Goal: Transaction & Acquisition: Obtain resource

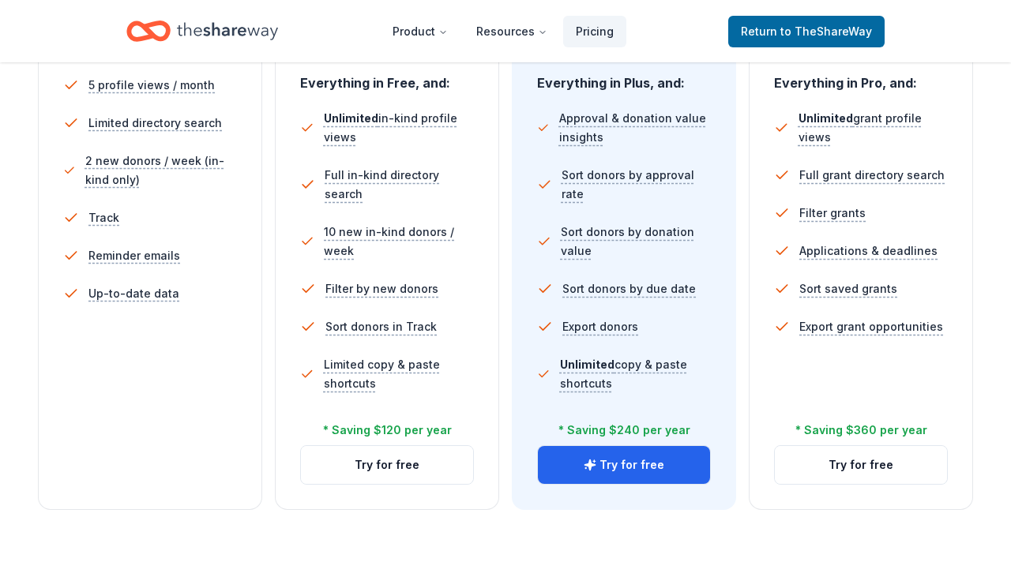
scroll to position [477, 0]
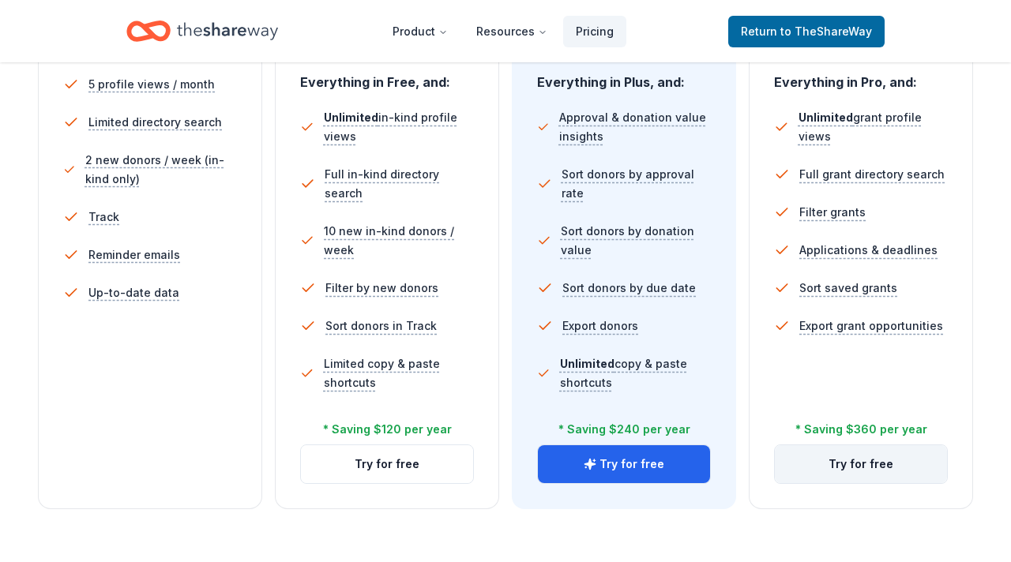
click at [862, 472] on button "Try for free" at bounding box center [861, 465] width 172 height 38
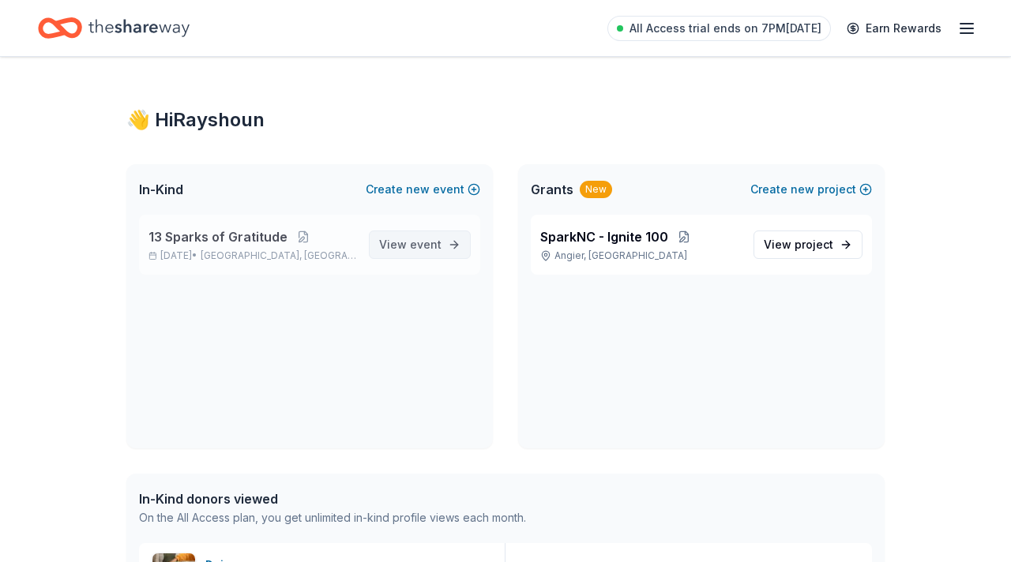
click at [429, 249] on span "event" at bounding box center [426, 244] width 32 height 13
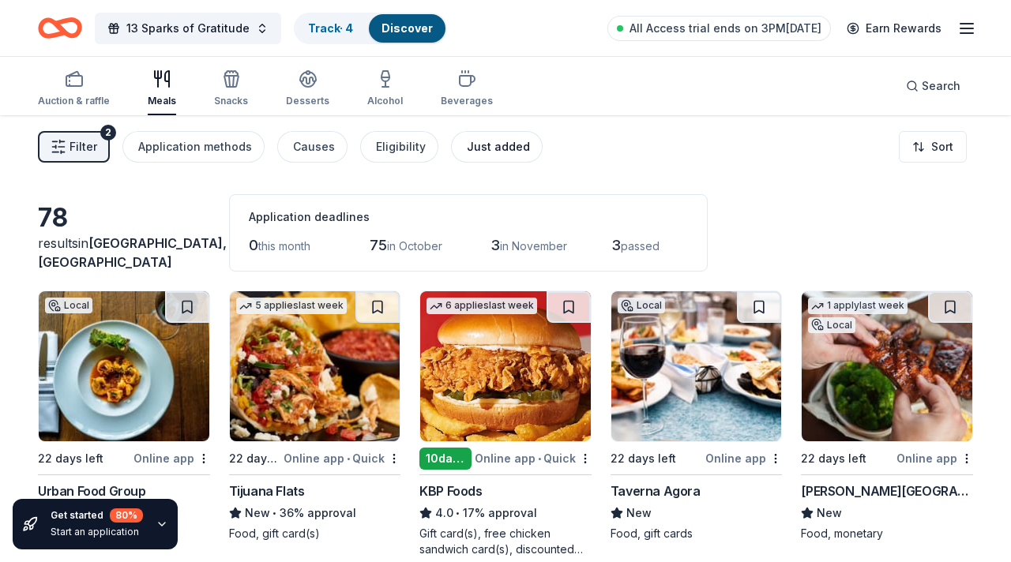
click at [500, 156] on button "Just added" at bounding box center [497, 147] width 92 height 32
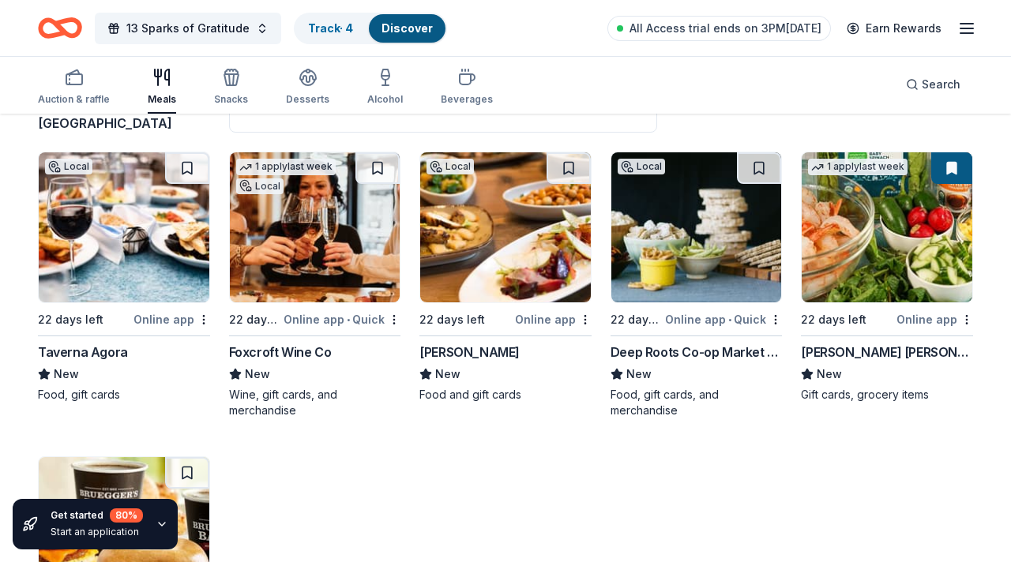
scroll to position [141, 0]
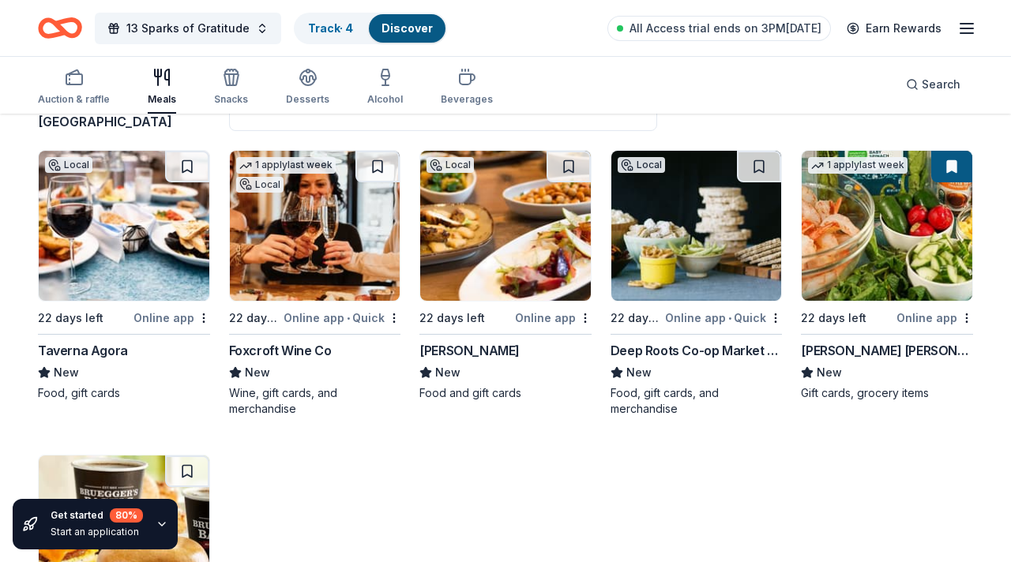
click at [934, 323] on div "Online app" at bounding box center [935, 318] width 77 height 20
click at [235, 93] on div "Snacks" at bounding box center [231, 99] width 34 height 13
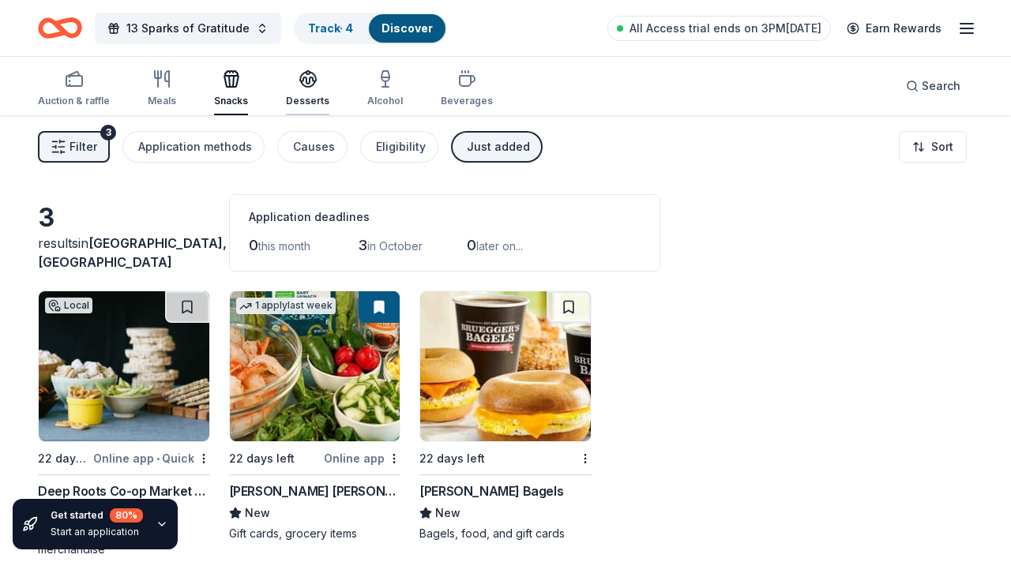
click at [313, 96] on div "Desserts" at bounding box center [307, 101] width 43 height 13
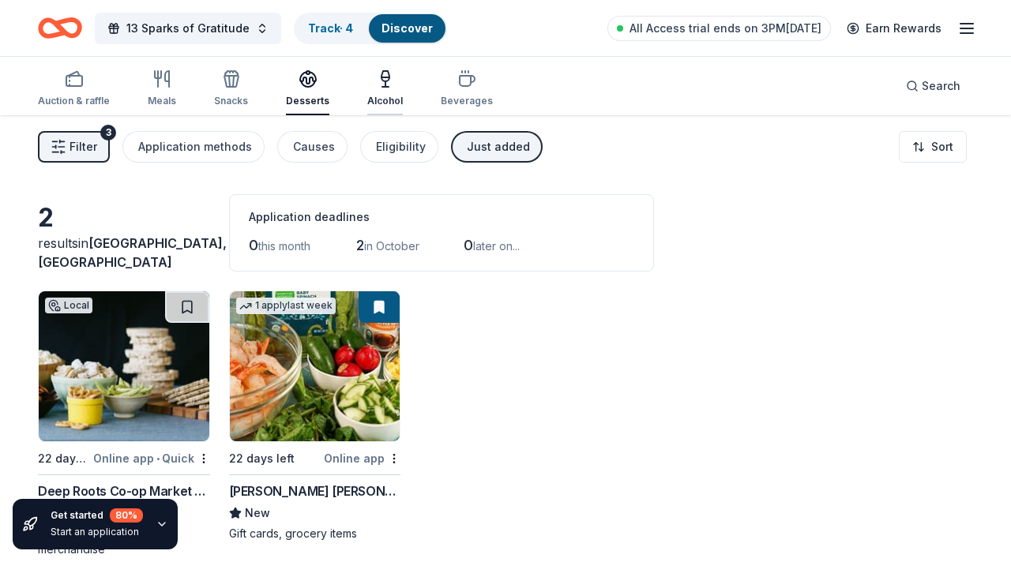
click at [375, 92] on div "Alcohol" at bounding box center [385, 89] width 36 height 38
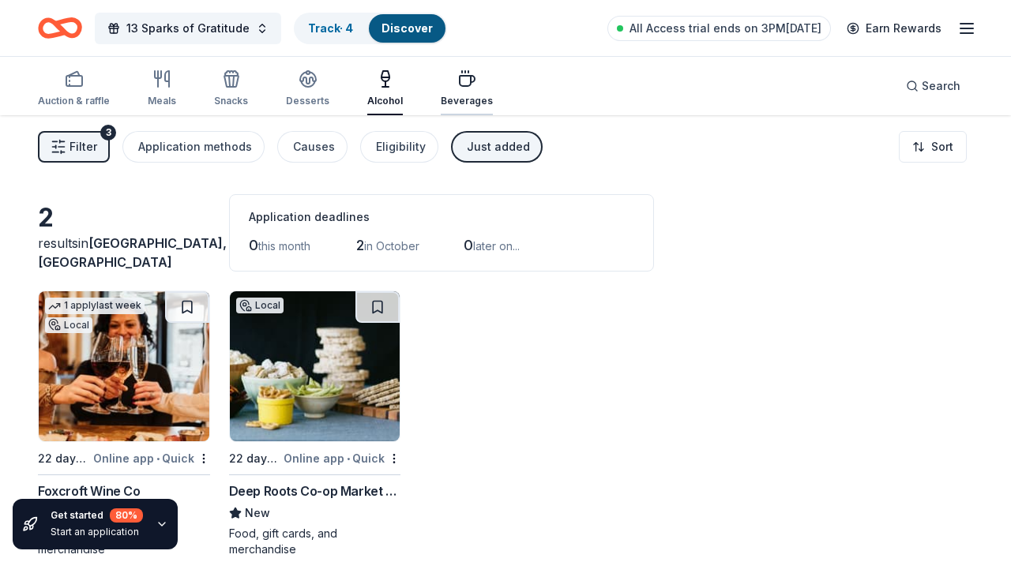
click at [464, 96] on div "Beverages" at bounding box center [467, 101] width 52 height 13
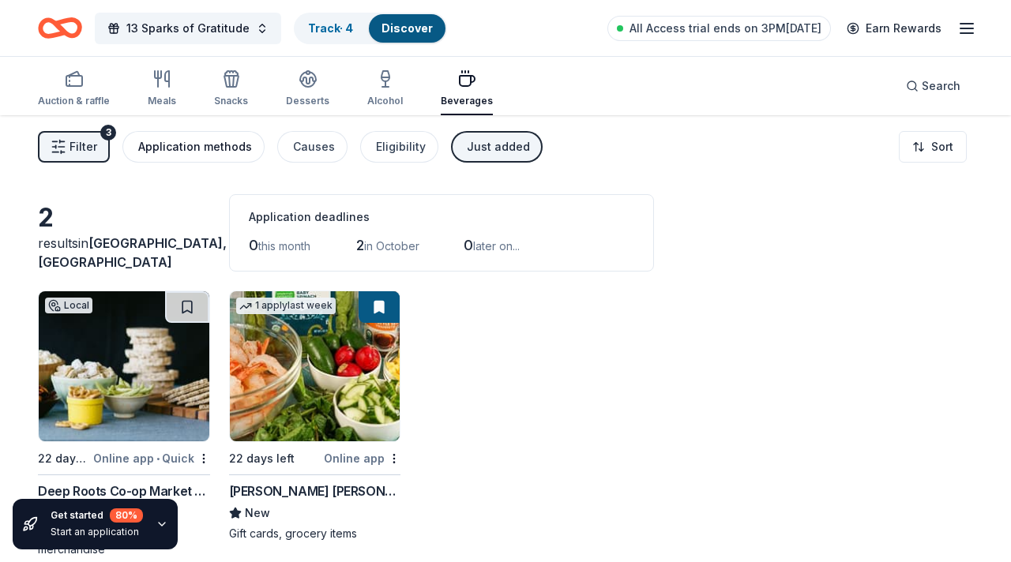
click at [207, 148] on div "Application methods" at bounding box center [195, 146] width 114 height 19
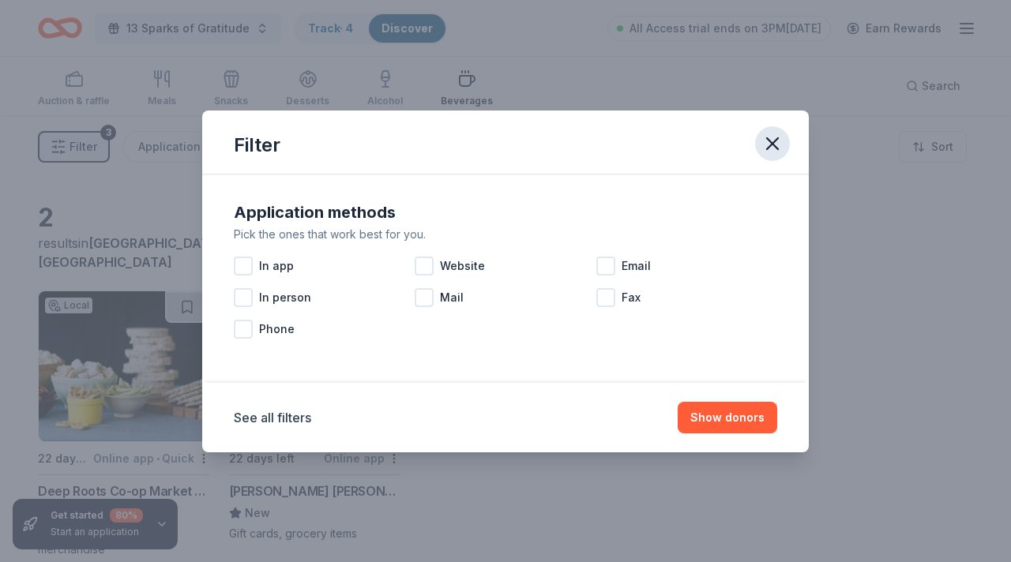
click at [766, 145] on icon "button" at bounding box center [773, 144] width 22 height 22
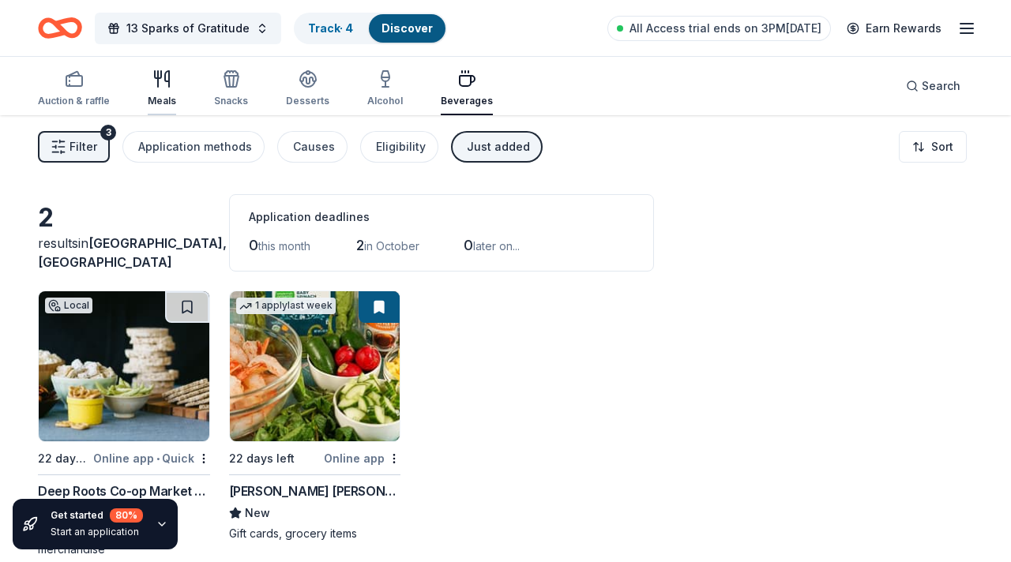
click at [165, 81] on icon "button" at bounding box center [167, 79] width 4 height 16
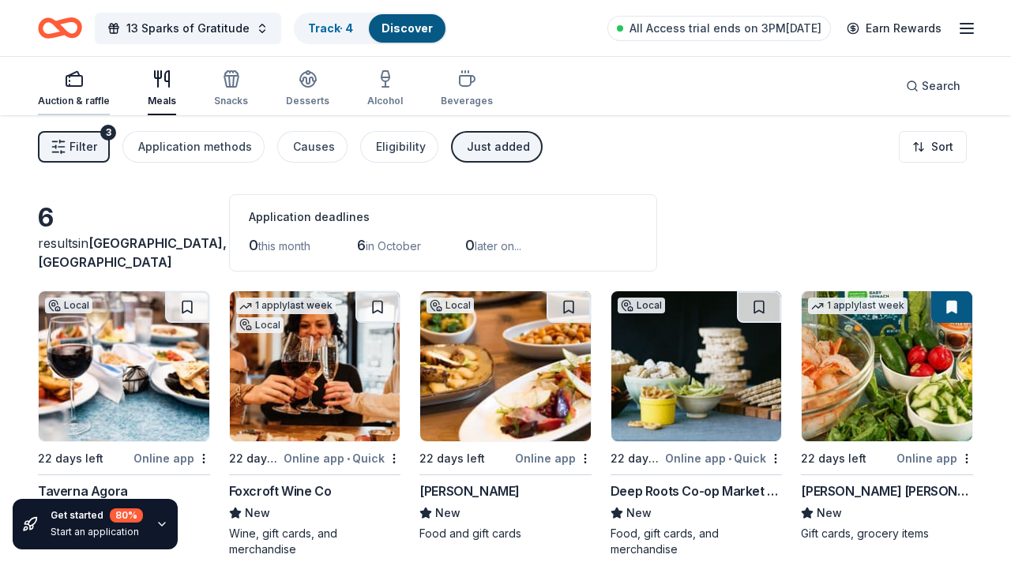
click at [72, 78] on icon "button" at bounding box center [74, 79] width 19 height 19
click at [100, 157] on button "Filter 3" at bounding box center [74, 147] width 72 height 32
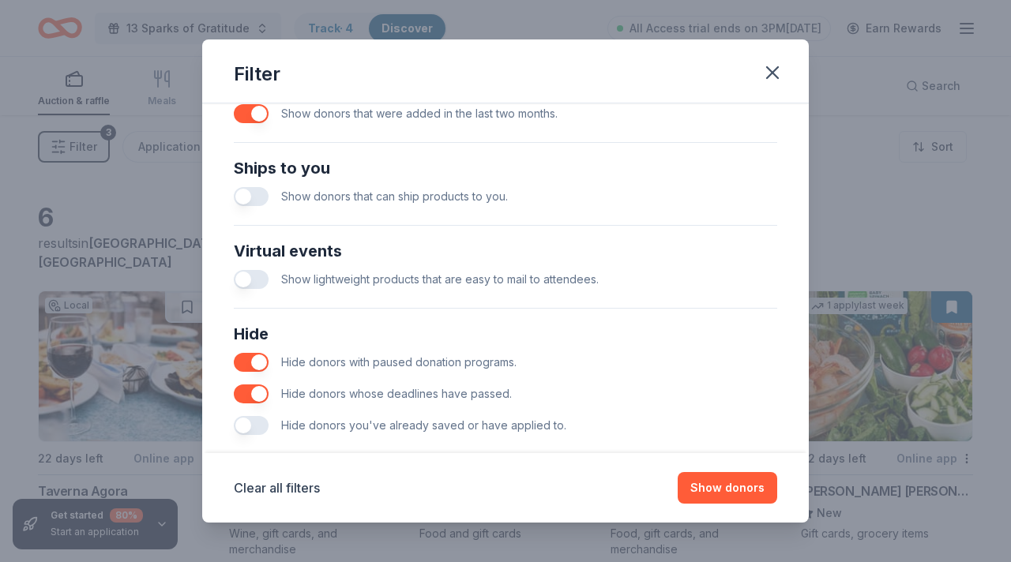
scroll to position [687, 0]
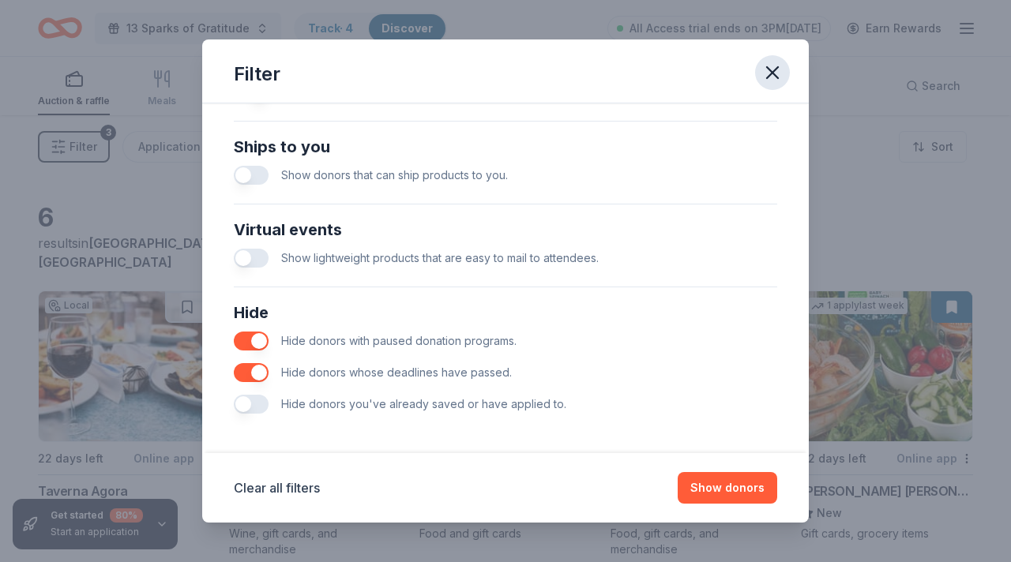
click at [771, 66] on icon "button" at bounding box center [773, 73] width 22 height 22
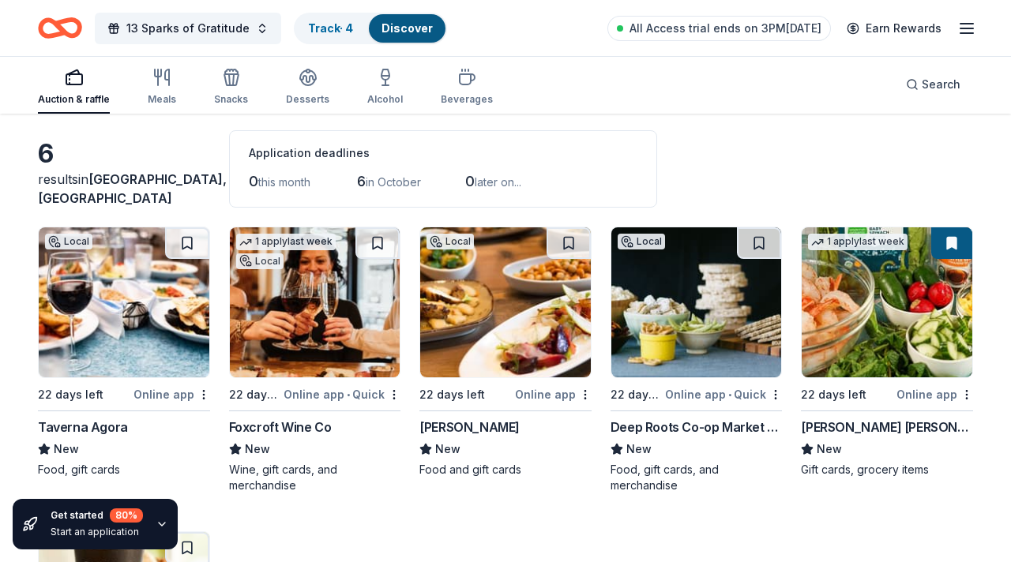
scroll to position [0, 0]
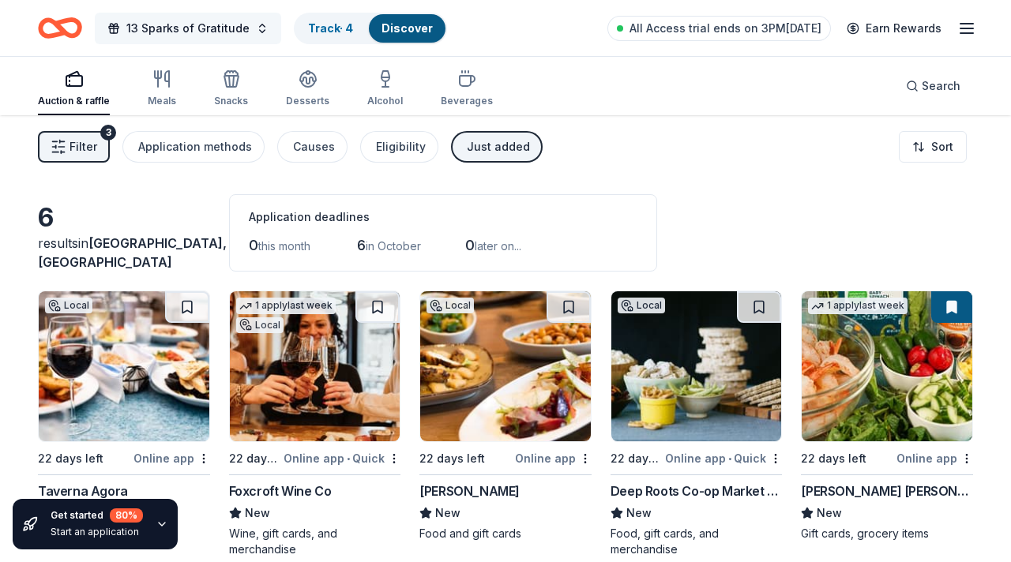
click at [213, 28] on span "13 Sparks of Gratitude" at bounding box center [187, 28] width 123 height 19
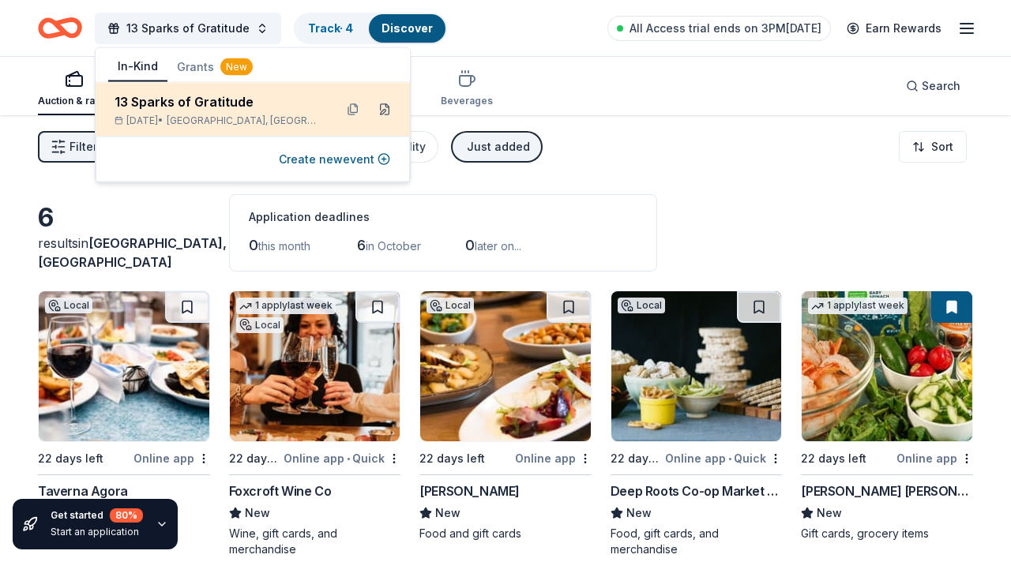
click at [387, 111] on button at bounding box center [384, 109] width 25 height 25
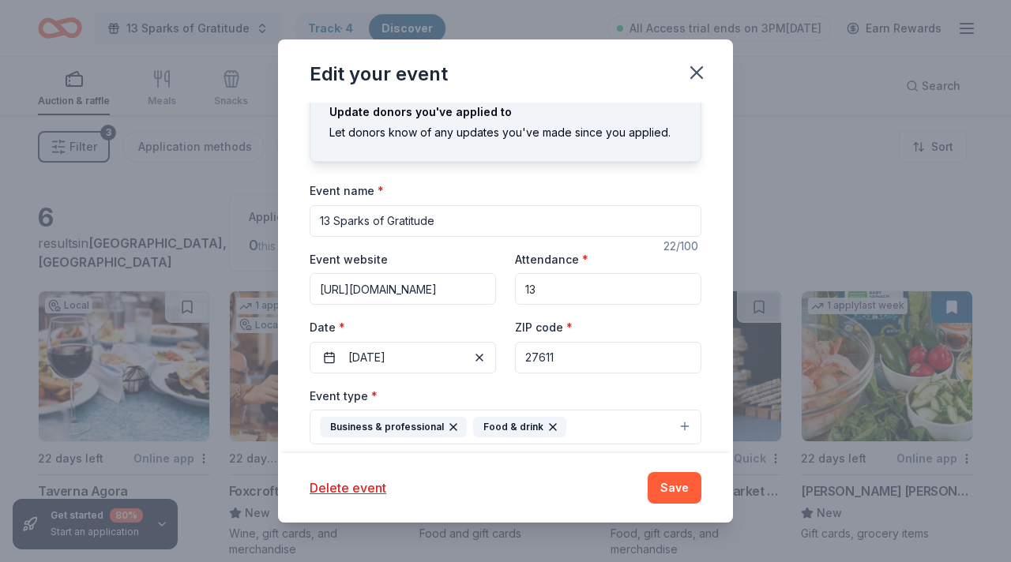
scroll to position [9, 0]
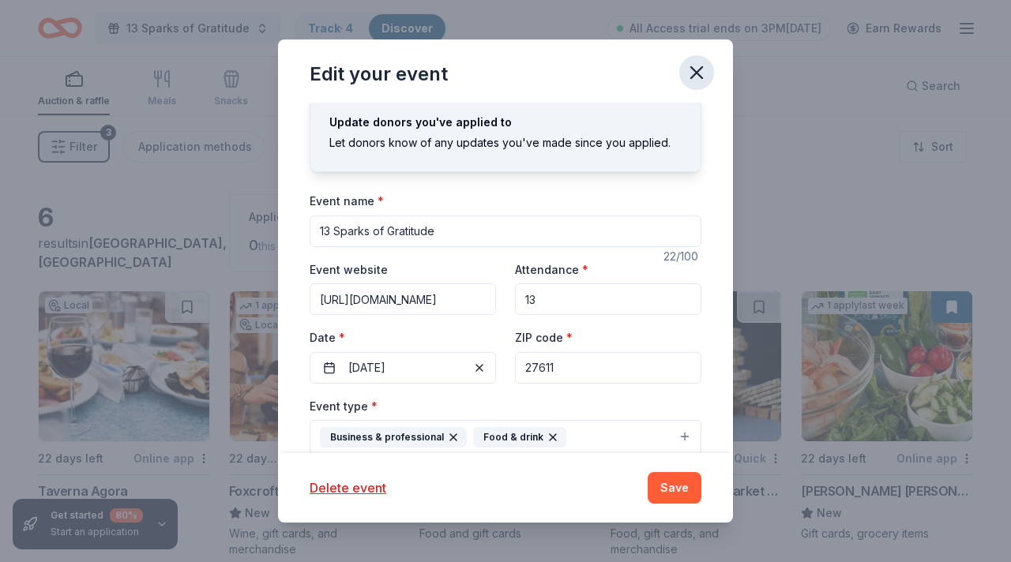
click at [703, 80] on icon "button" at bounding box center [697, 73] width 22 height 22
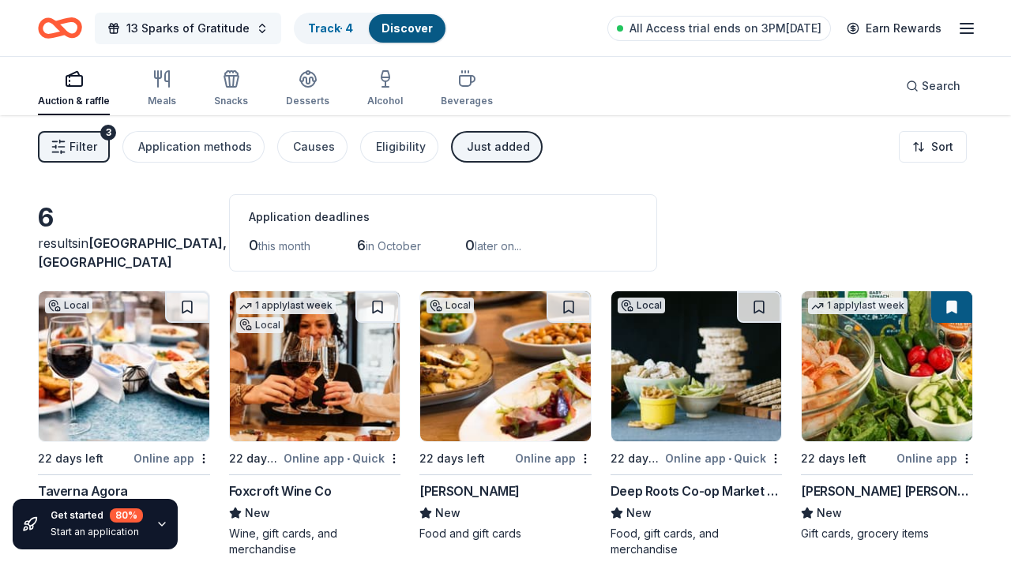
click at [241, 28] on span "13 Sparks of Gratitude" at bounding box center [187, 28] width 123 height 19
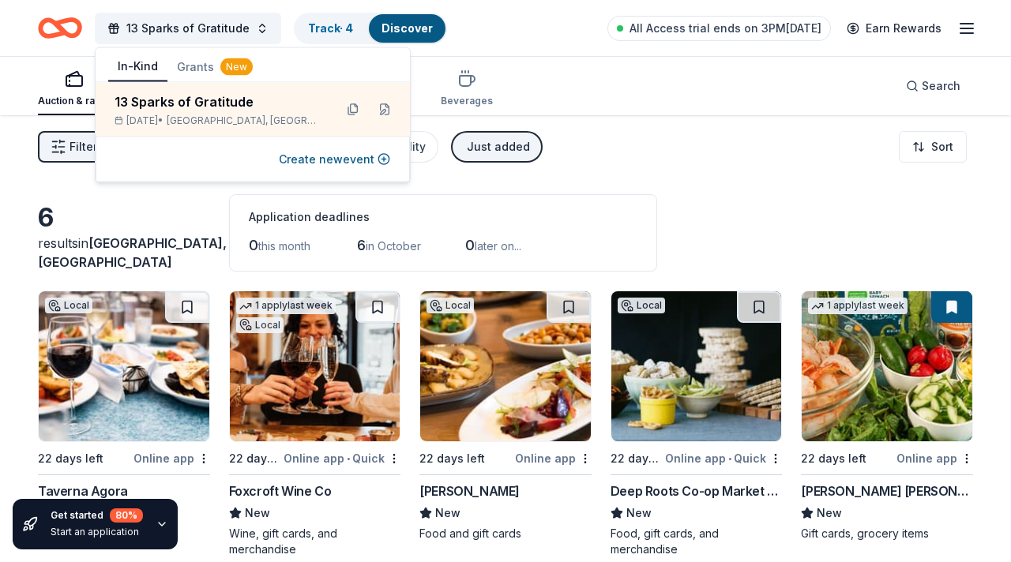
click at [151, 213] on div "6 results in Raleigh, NC Application deadlines 0 this month 6 in October 0 late…" at bounding box center [505, 232] width 935 height 77
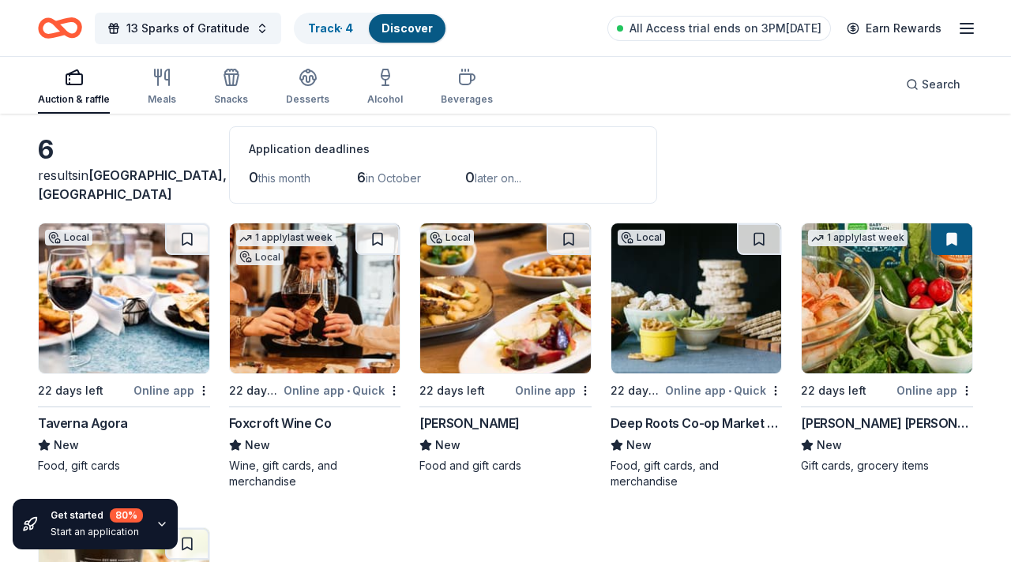
scroll to position [0, 0]
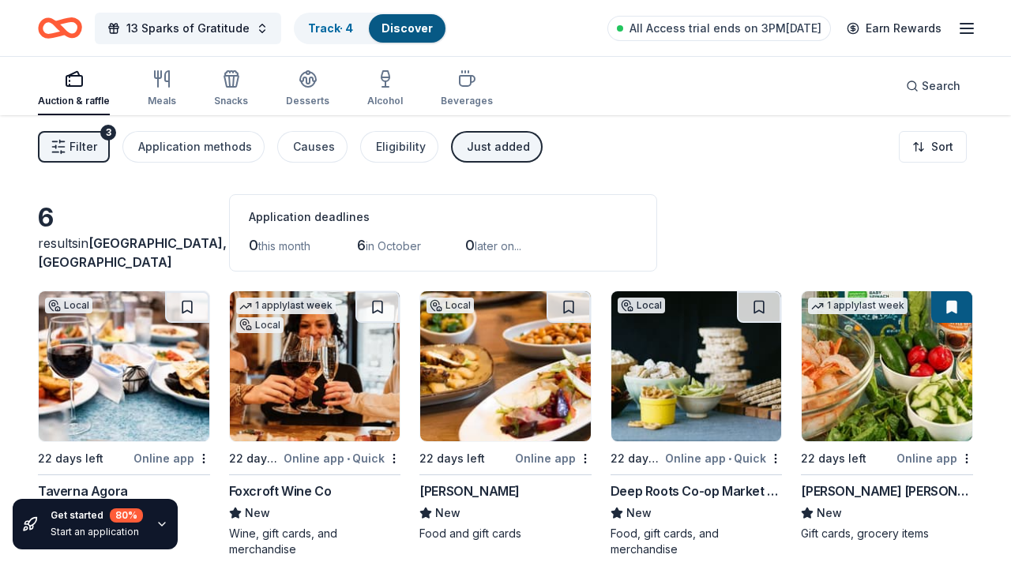
click at [386, 247] on span "in October" at bounding box center [393, 245] width 55 height 13
click at [69, 28] on icon "Home" at bounding box center [60, 27] width 44 height 37
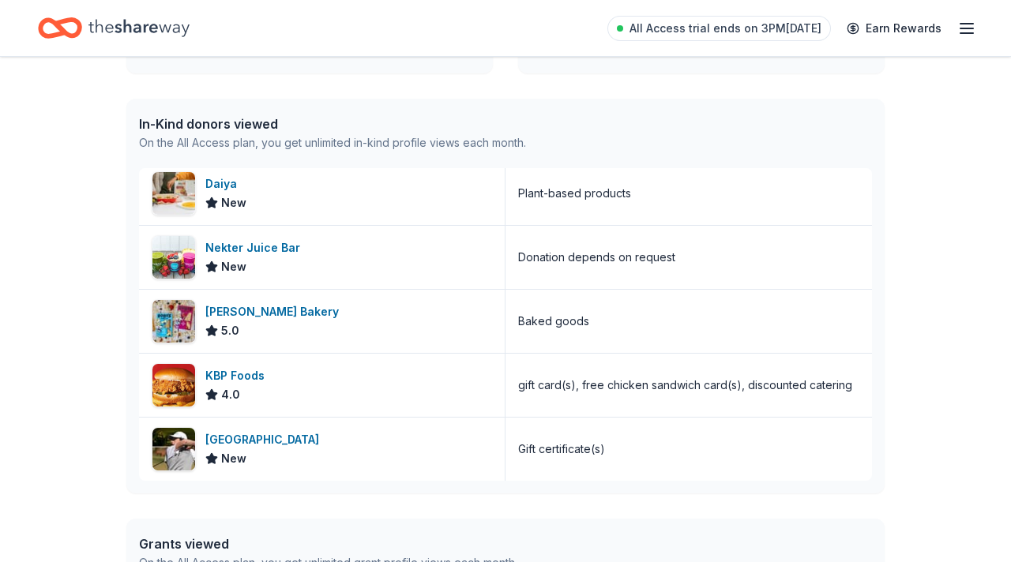
scroll to position [374, 0]
click at [233, 380] on div "KBP Foods" at bounding box center [238, 376] width 66 height 19
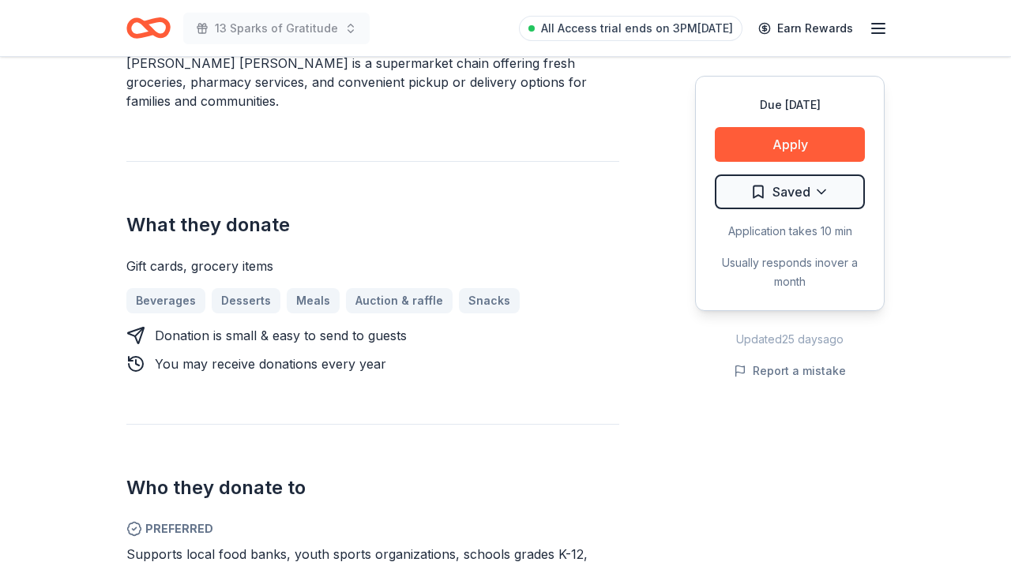
scroll to position [532, 0]
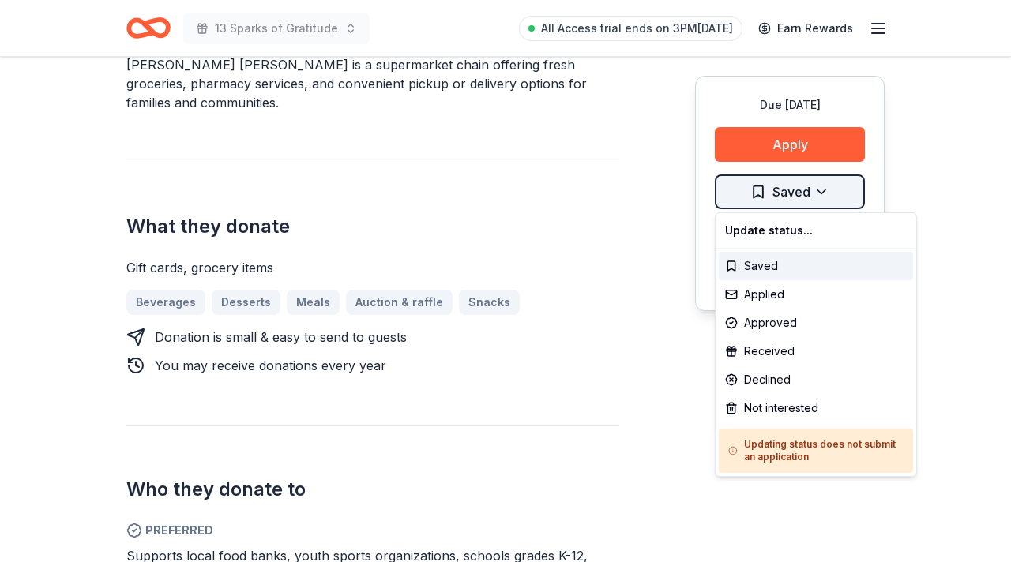
click at [788, 265] on div "Saved" at bounding box center [816, 266] width 194 height 28
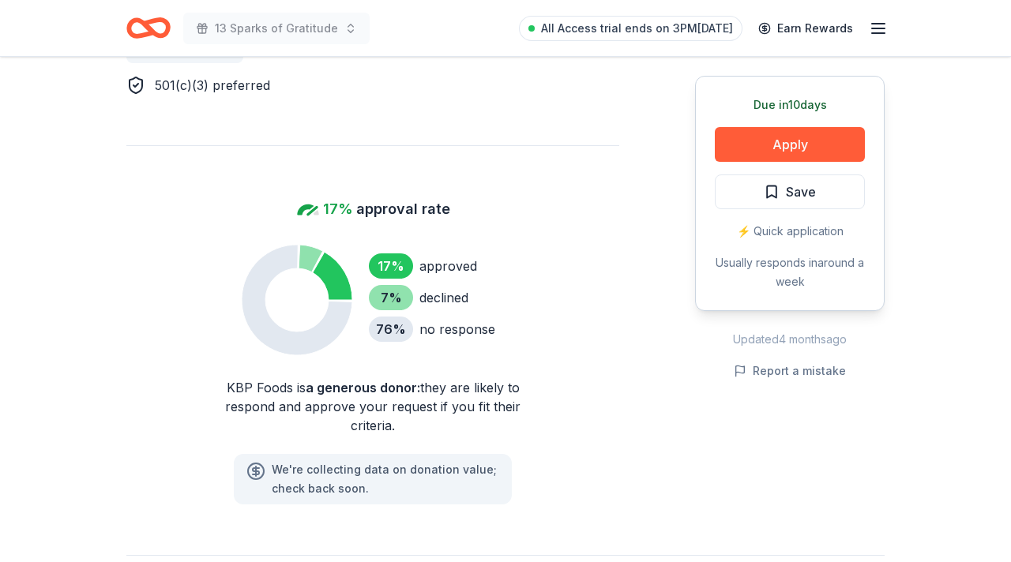
scroll to position [1036, 0]
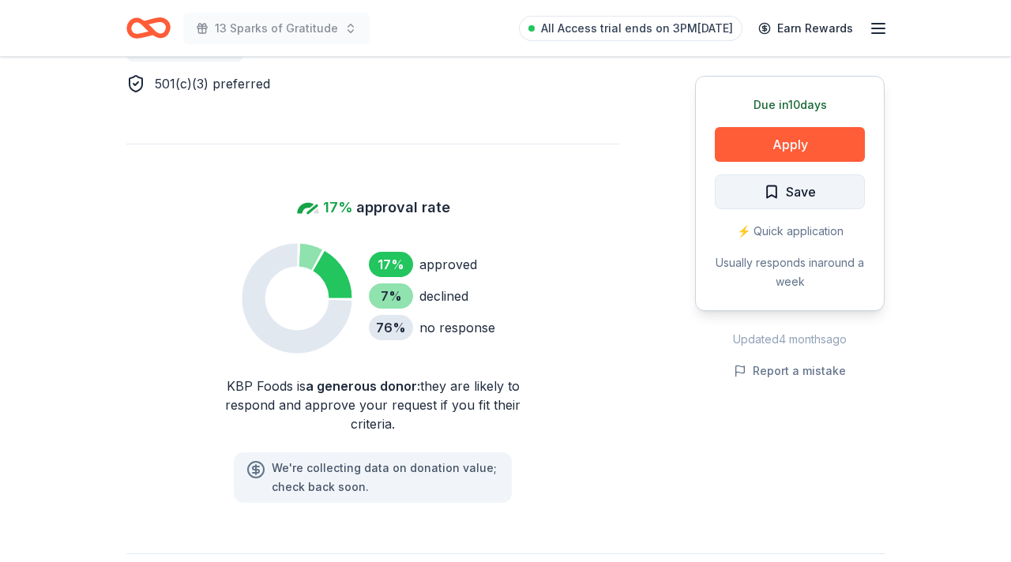
click at [799, 191] on span "Save" at bounding box center [801, 192] width 30 height 21
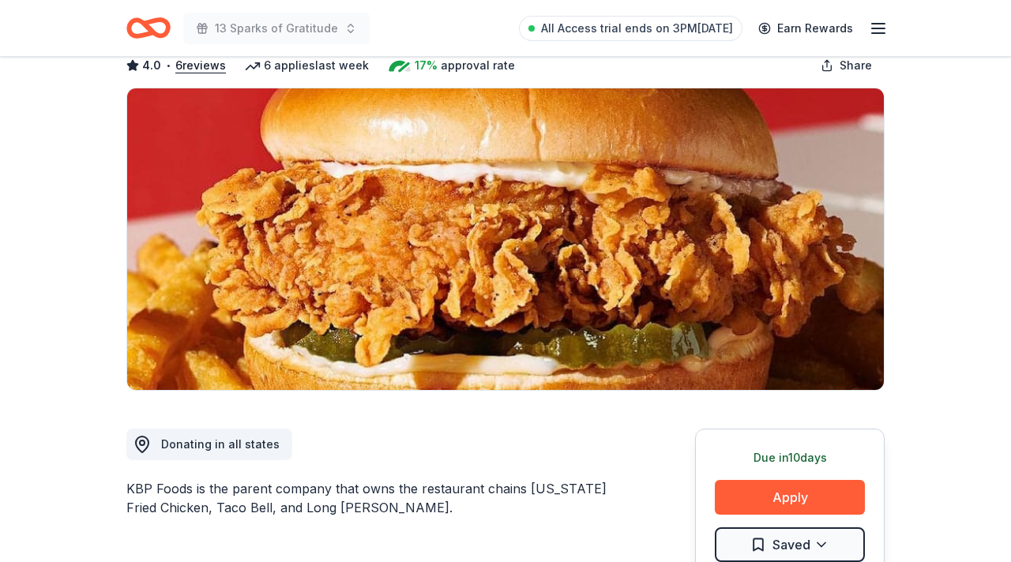
scroll to position [0, 0]
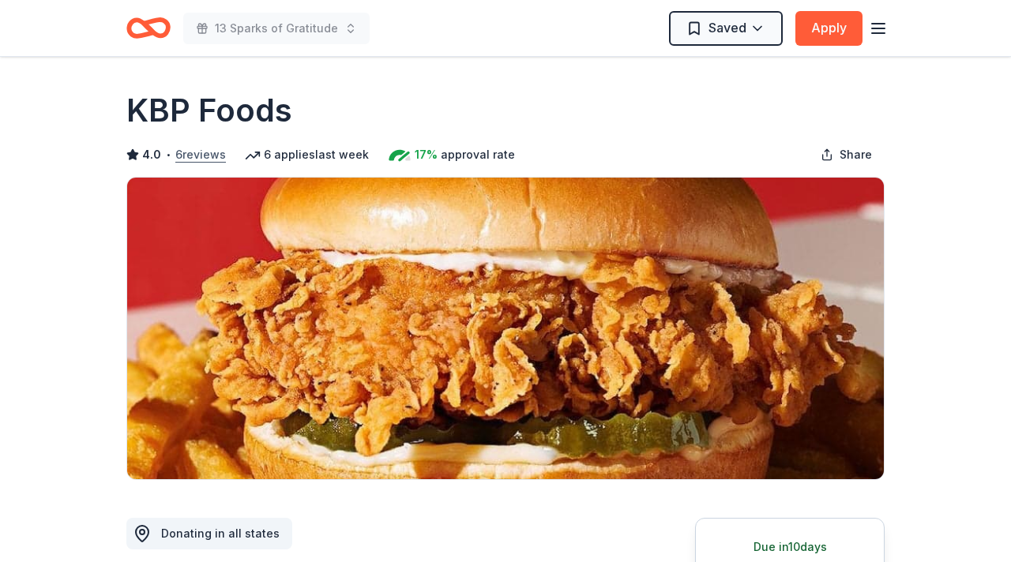
click at [189, 152] on button "6 reviews" at bounding box center [200, 154] width 51 height 19
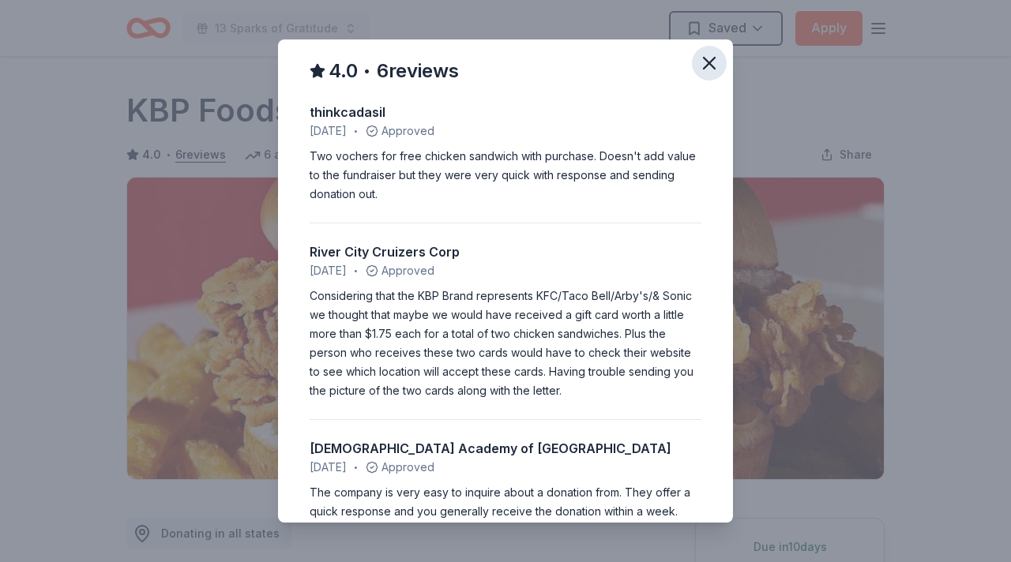
click at [715, 62] on icon "button" at bounding box center [709, 63] width 22 height 22
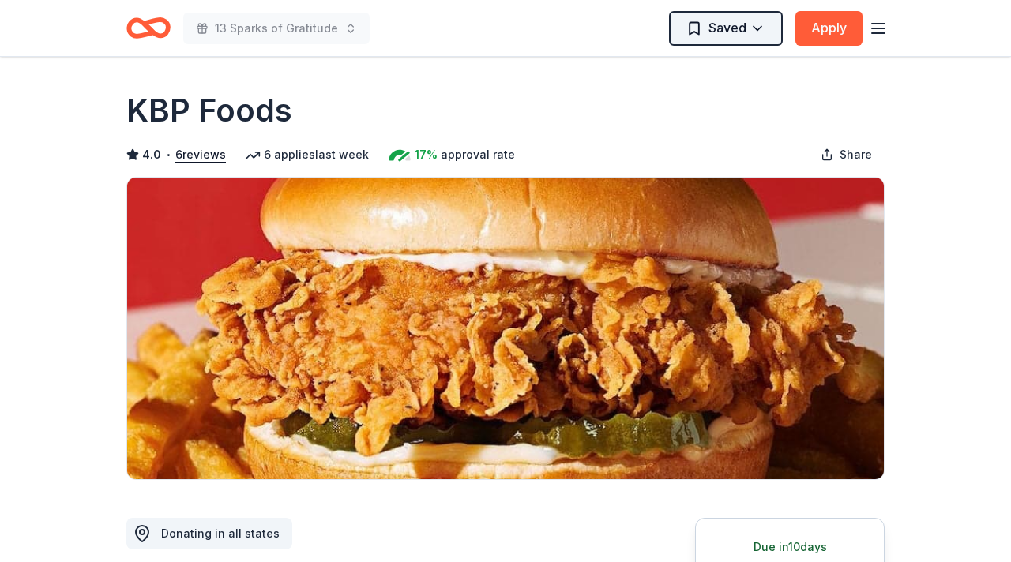
click at [714, 30] on html "13 Sparks of Gratitude Saved Apply Due in 10 days Share KBP Foods 4.0 • 6 revie…" at bounding box center [505, 281] width 1011 height 562
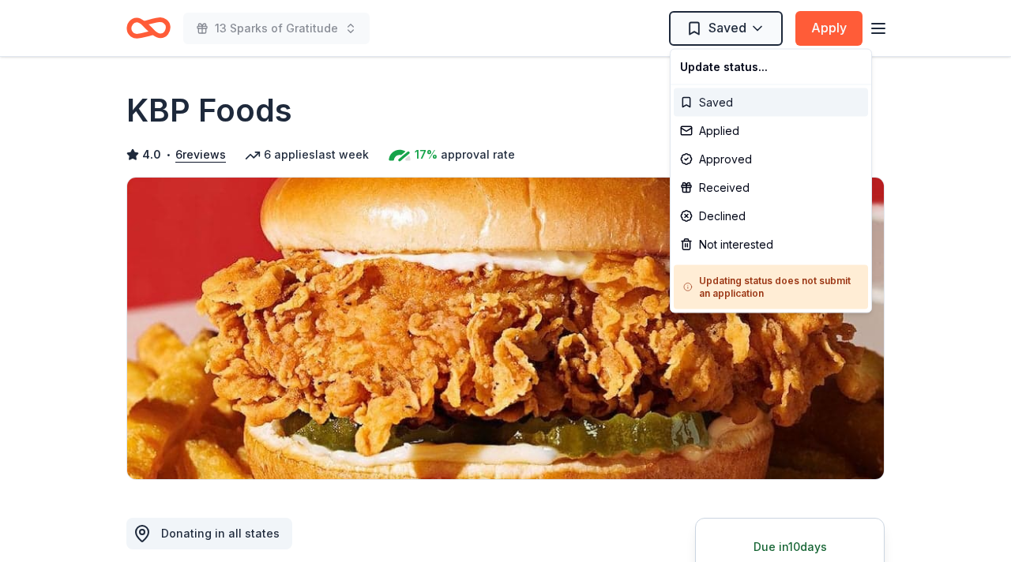
click at [739, 99] on div "Saved" at bounding box center [771, 102] width 194 height 28
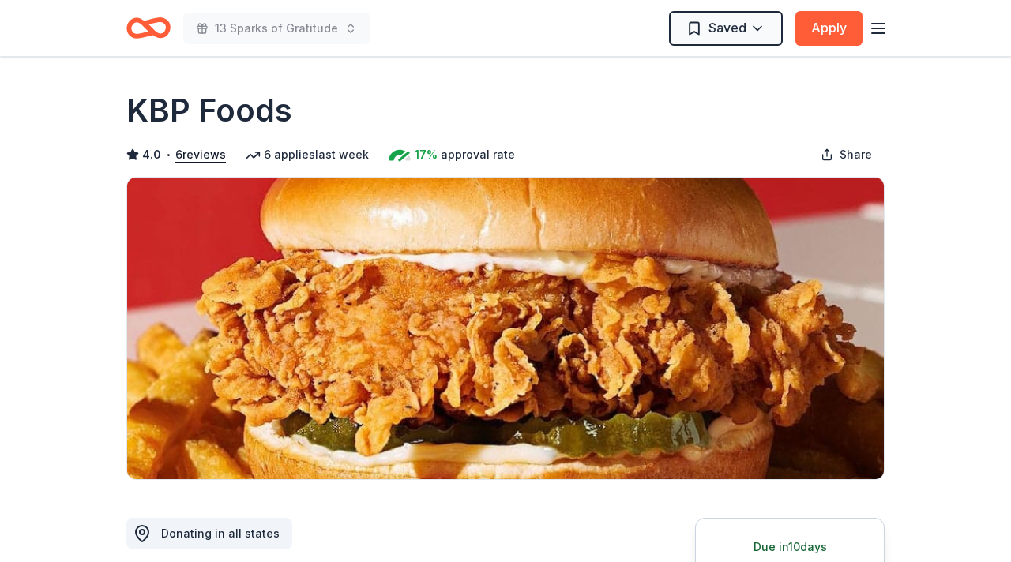
click at [148, 30] on icon "Home" at bounding box center [156, 28] width 24 height 16
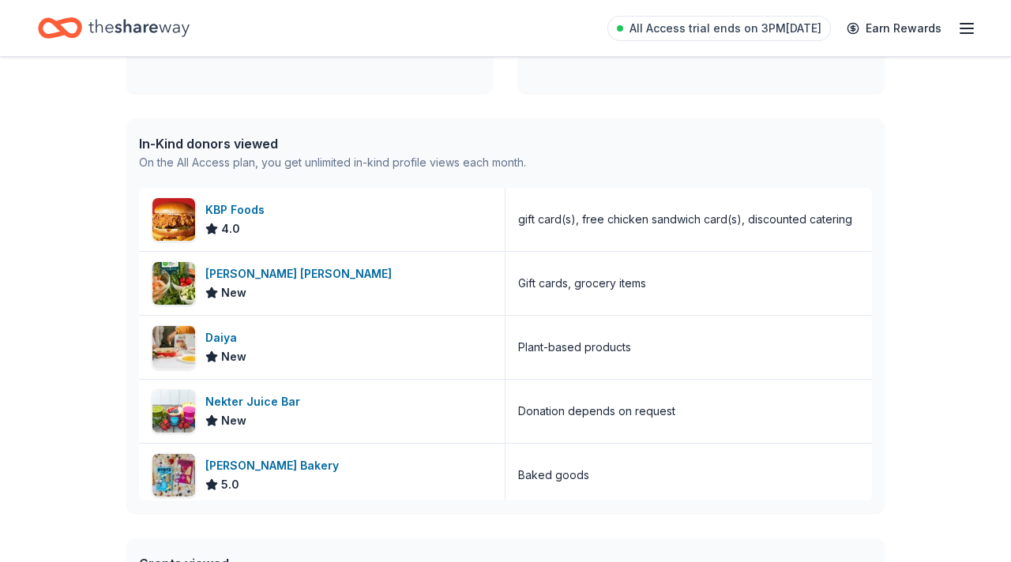
scroll to position [7, 0]
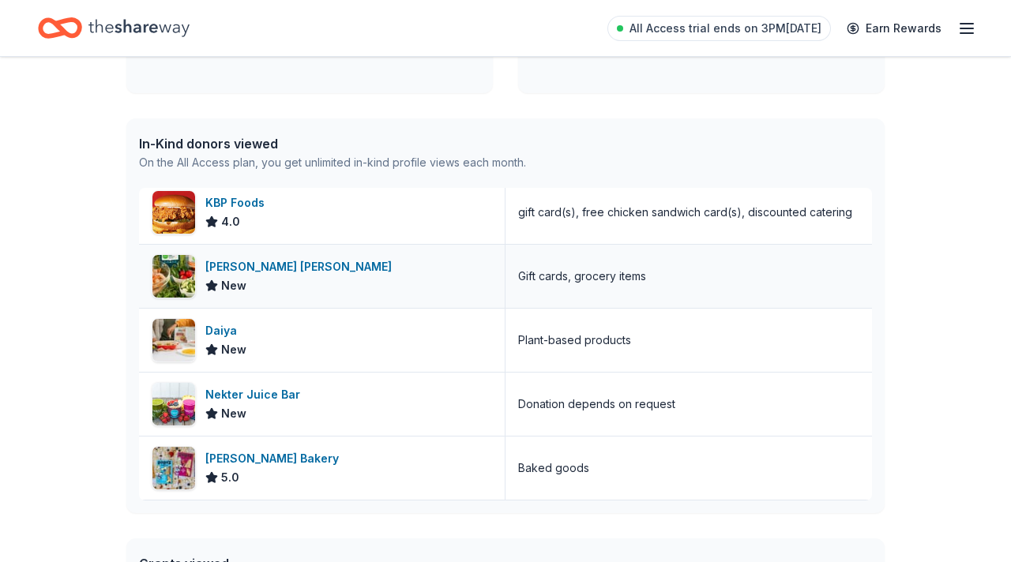
click at [241, 267] on div "[PERSON_NAME] [PERSON_NAME]" at bounding box center [301, 267] width 193 height 19
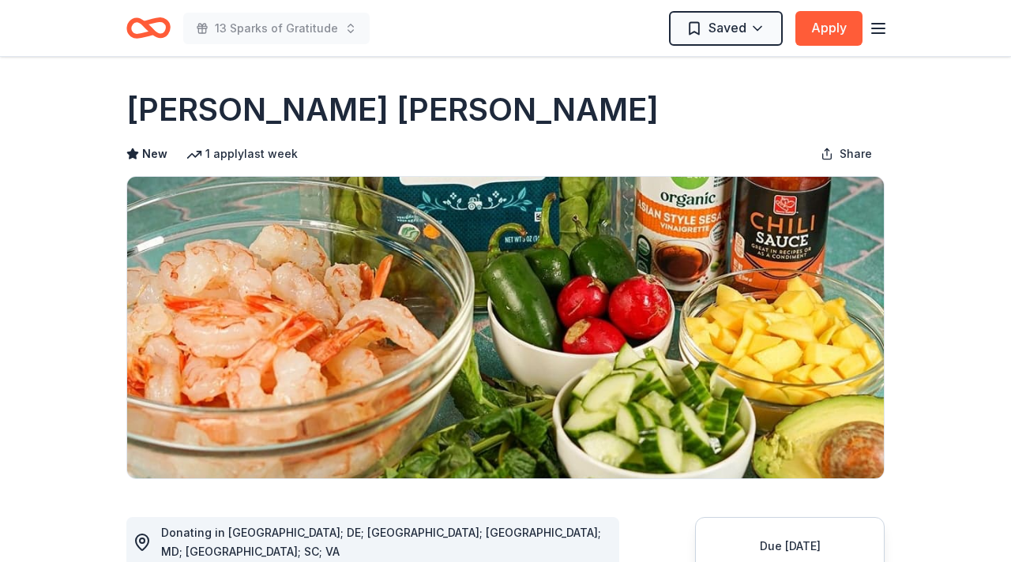
scroll to position [2, 0]
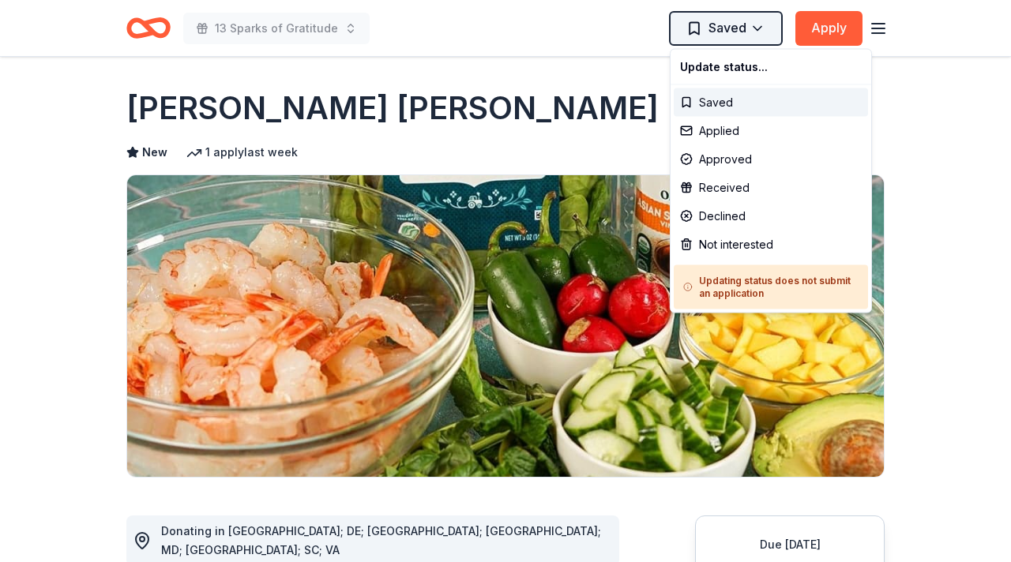
click at [710, 21] on html "13 Sparks of Gratitude Saved Apply Due [DATE] Share [PERSON_NAME] [PERSON_NAME]…" at bounding box center [505, 279] width 1011 height 562
click at [717, 99] on div "Saved" at bounding box center [771, 102] width 194 height 28
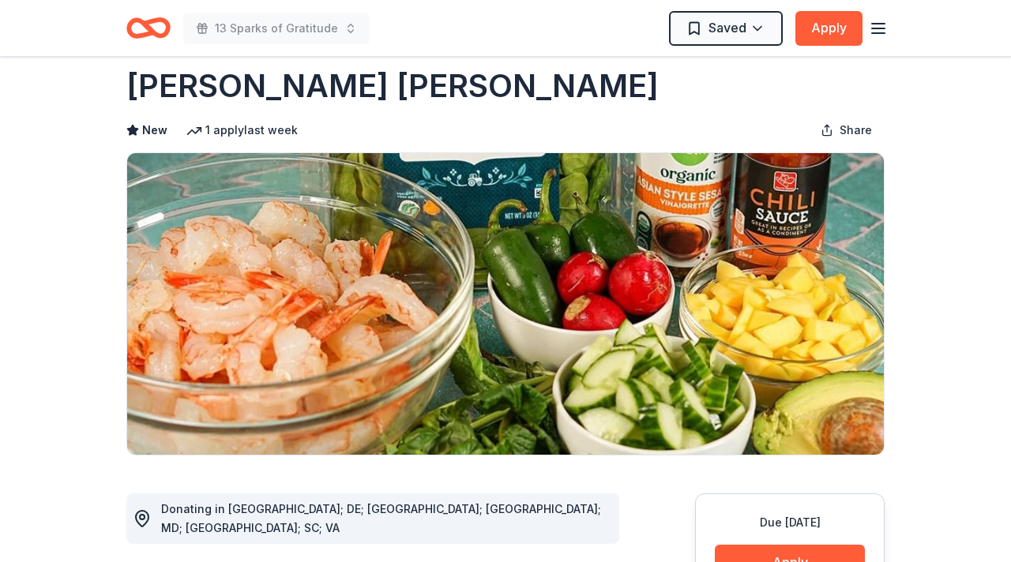
scroll to position [0, 0]
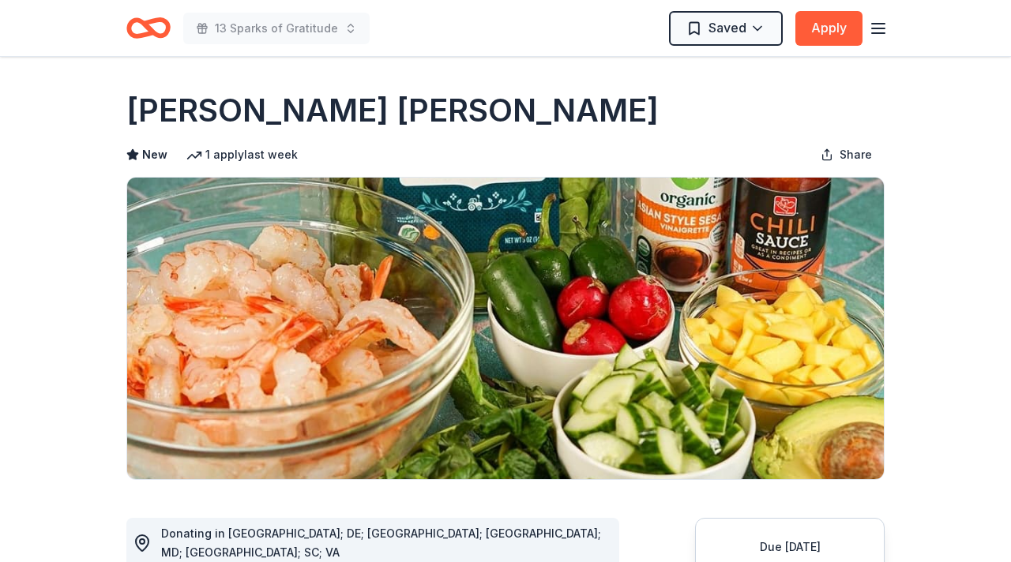
click at [149, 31] on icon "Home" at bounding box center [141, 28] width 24 height 16
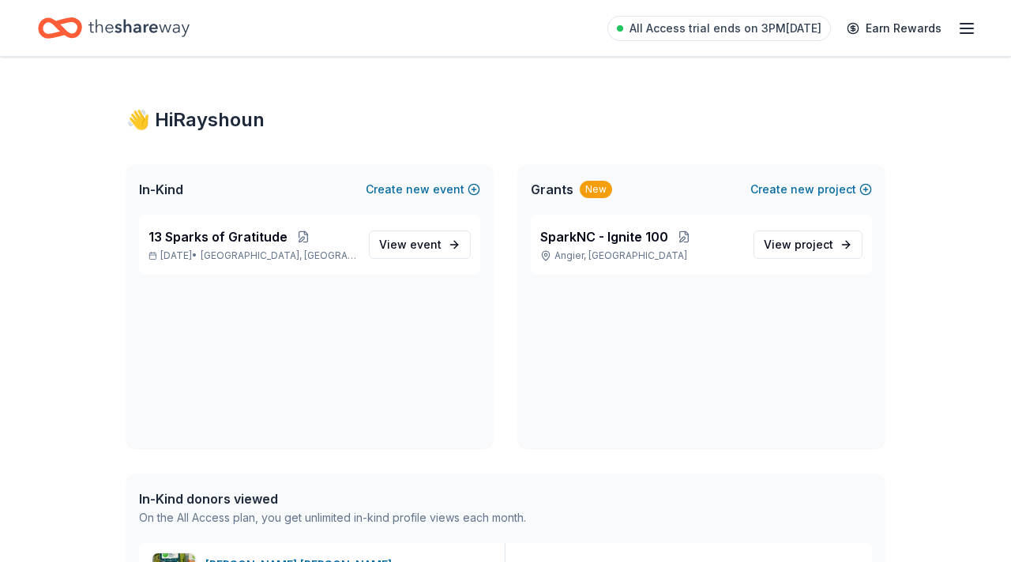
click at [153, 34] on icon "Home" at bounding box center [138, 28] width 101 height 32
click at [695, 28] on span "All Access trial ends on 3PM[DATE]" at bounding box center [726, 28] width 192 height 19
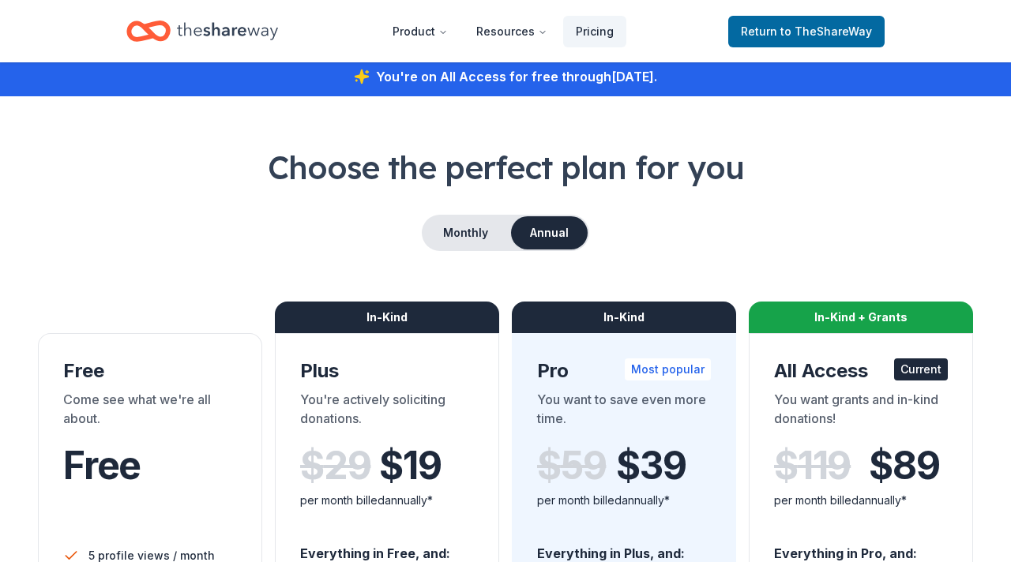
scroll to position [8, 0]
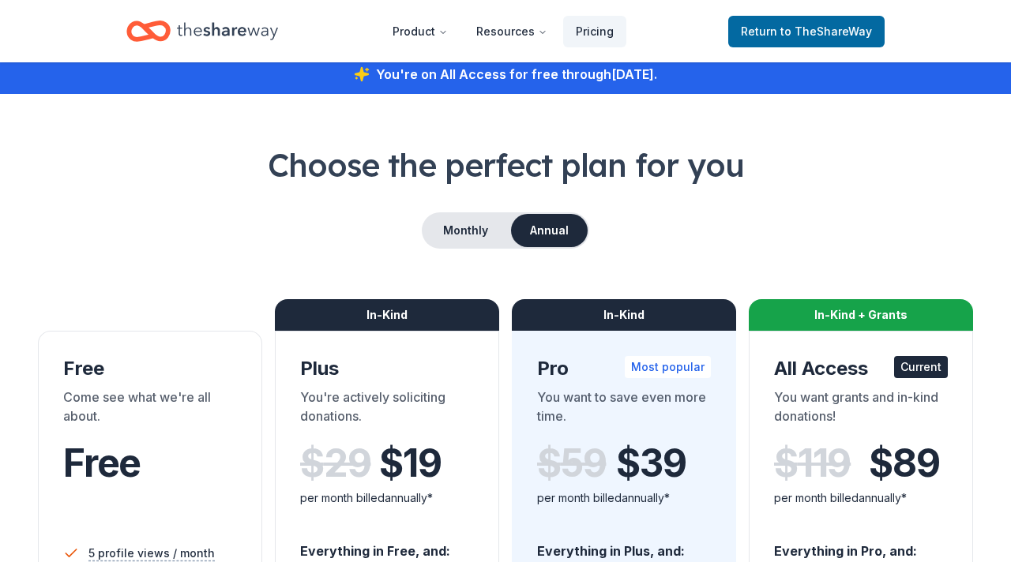
click at [252, 35] on icon "Home" at bounding box center [227, 31] width 101 height 32
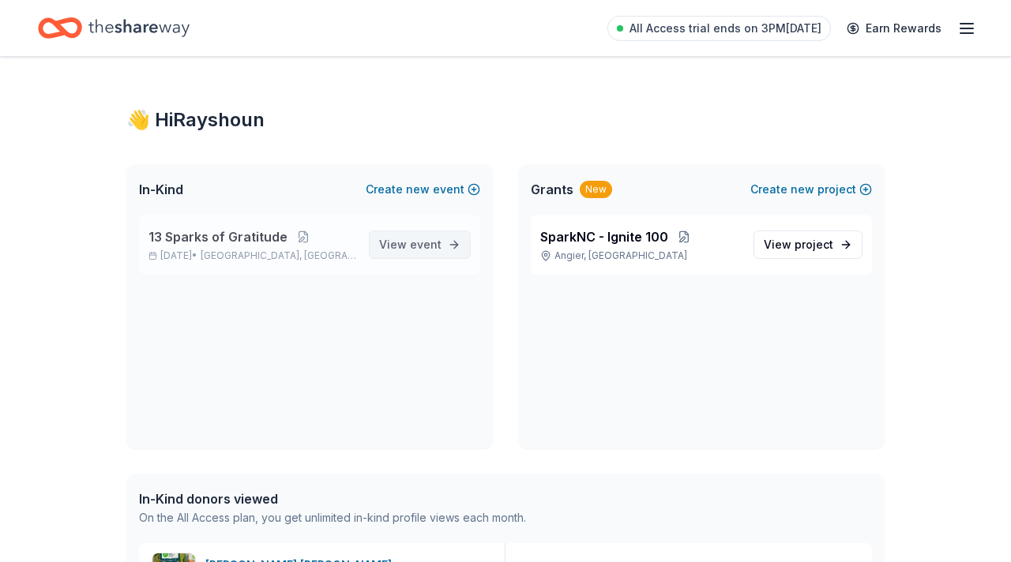
click at [429, 249] on span "event" at bounding box center [426, 244] width 32 height 13
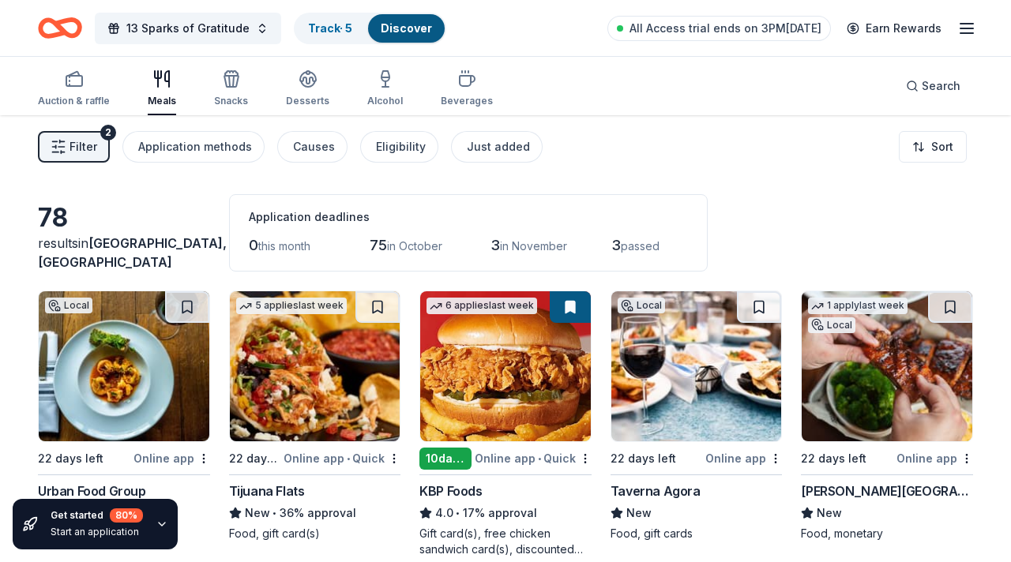
click at [850, 501] on div "Logan's Roadhouse New Food, monetary" at bounding box center [887, 512] width 172 height 60
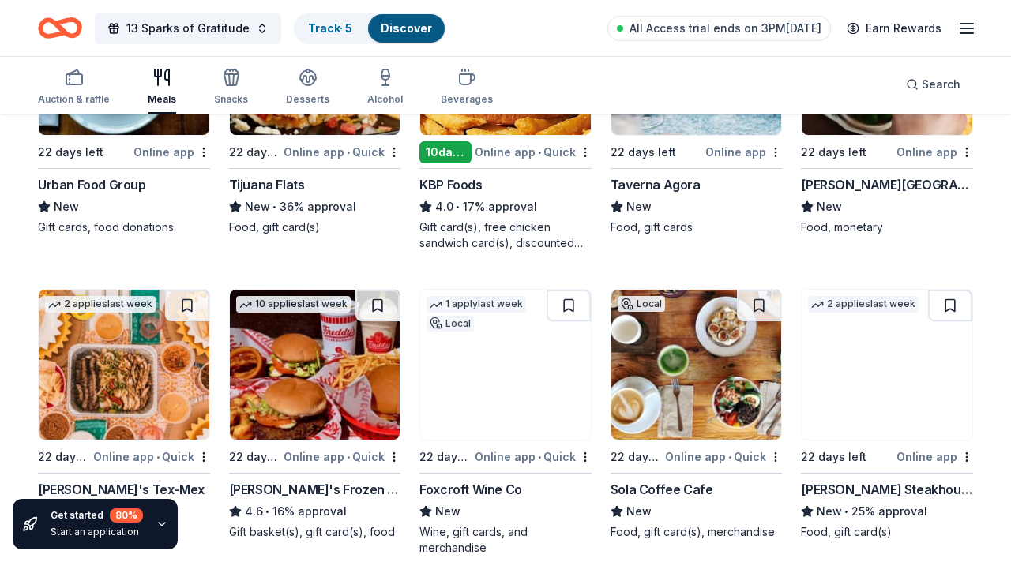
scroll to position [310, 0]
